Goal: Transaction & Acquisition: Purchase product/service

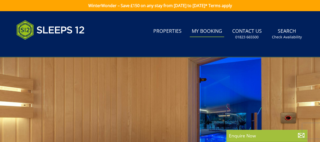
click at [209, 30] on link "My Booking" at bounding box center [207, 31] width 34 height 11
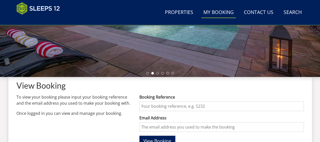
scroll to position [177, 0]
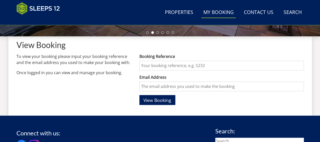
click at [149, 64] on input "Booking Reference" at bounding box center [221, 66] width 164 height 10
type input "S45116"
click at [147, 86] on input "Email Address" at bounding box center [221, 86] width 164 height 10
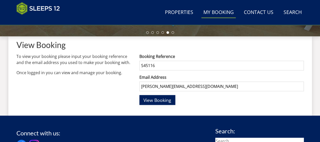
type input "[PERSON_NAME][EMAIL_ADDRESS][DOMAIN_NAME]"
click at [165, 98] on span "View Booking" at bounding box center [158, 100] width 28 height 6
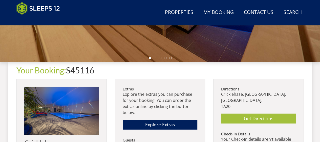
scroll to position [177, 0]
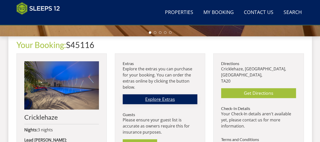
click at [164, 99] on link "Explore Extras" at bounding box center [160, 99] width 75 height 10
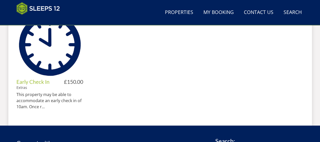
scroll to position [329, 0]
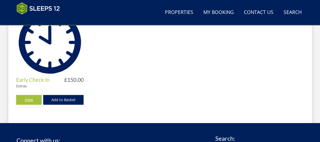
click at [29, 99] on link "View" at bounding box center [29, 100] width 26 height 10
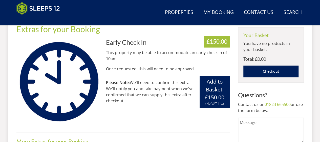
scroll to position [203, 0]
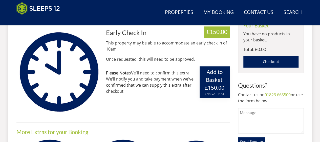
click at [213, 83] on button "Add to Basket: £150.00 (Inc. VAT at 20.0%) (No VAT Inc.) Extra Unavailable Cont…" at bounding box center [215, 82] width 30 height 32
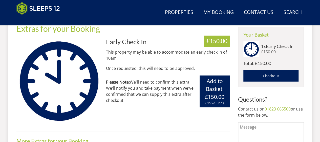
scroll to position [177, 0]
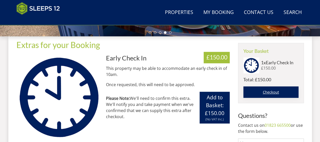
click at [273, 92] on link "Checkout" at bounding box center [271, 92] width 55 height 12
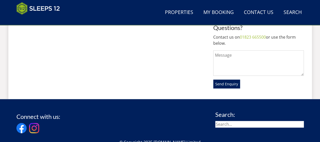
scroll to position [228, 0]
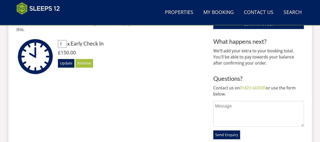
click at [220, 105] on textarea at bounding box center [258, 113] width 90 height 25
click at [232, 105] on textarea "Please cpuld you let me know if I can have" at bounding box center [258, 113] width 90 height 25
click at [295, 104] on textarea "Please could you let me know if I can have" at bounding box center [258, 113] width 90 height 25
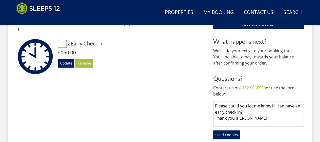
type textarea "Please could you let me know if I can have an early check in? Thank you [PERSON…"
click at [222, 134] on span "Send Enquiry" at bounding box center [226, 134] width 23 height 5
